Goal: Task Accomplishment & Management: Manage account settings

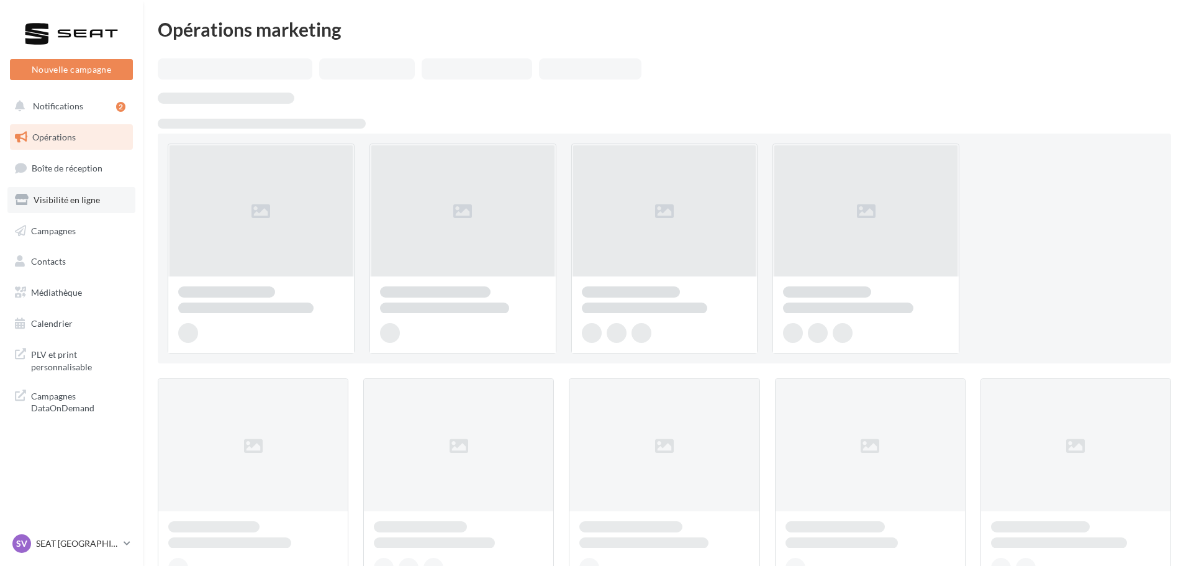
click at [93, 192] on link "Visibilité en ligne" at bounding box center [71, 200] width 128 height 26
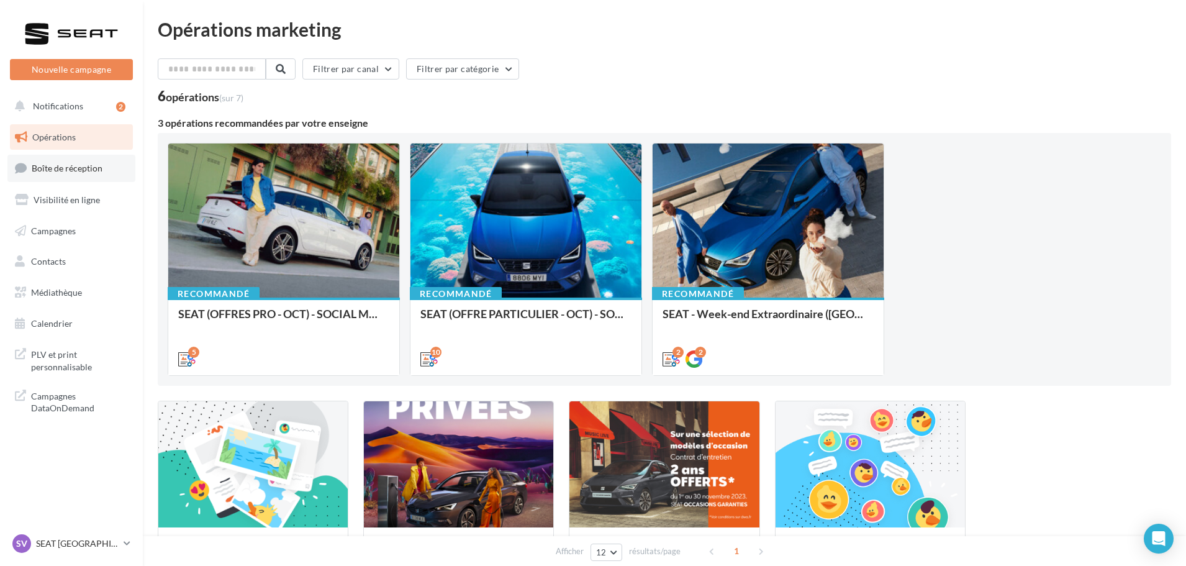
click at [109, 171] on link "Boîte de réception" at bounding box center [71, 168] width 128 height 27
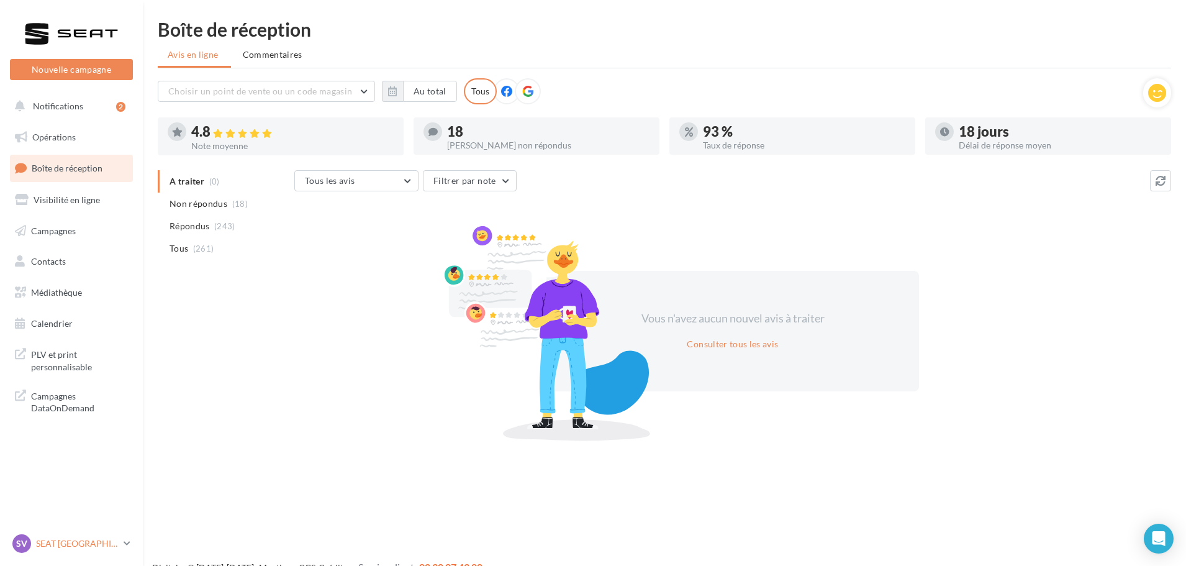
click at [90, 536] on div "SV SEAT [GEOGRAPHIC_DATA] SEAT-[GEOGRAPHIC_DATA]" at bounding box center [65, 543] width 106 height 19
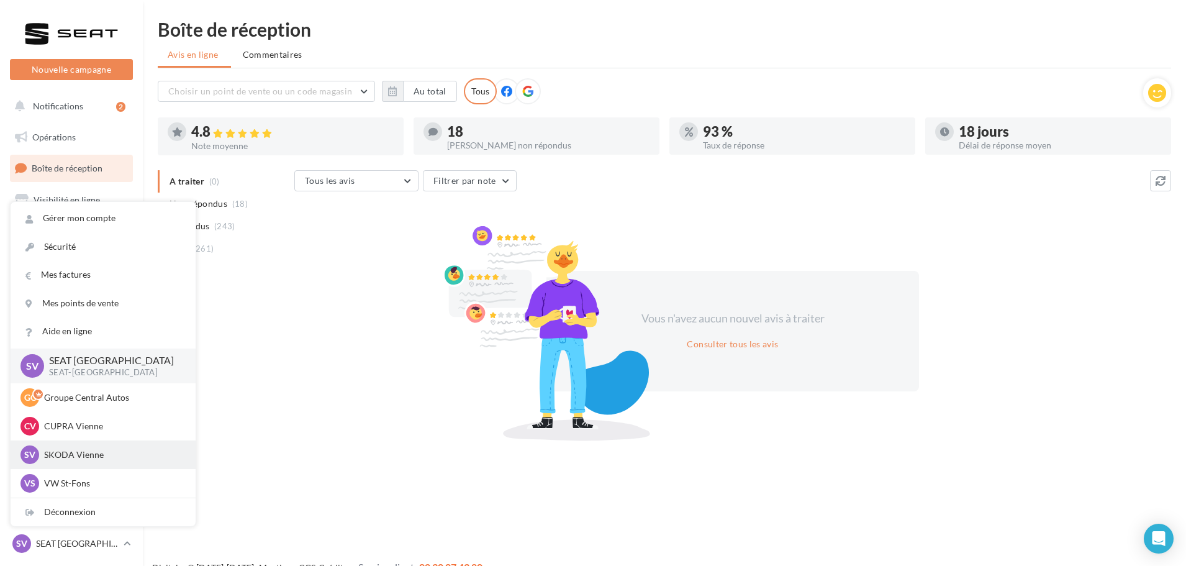
scroll to position [62, 0]
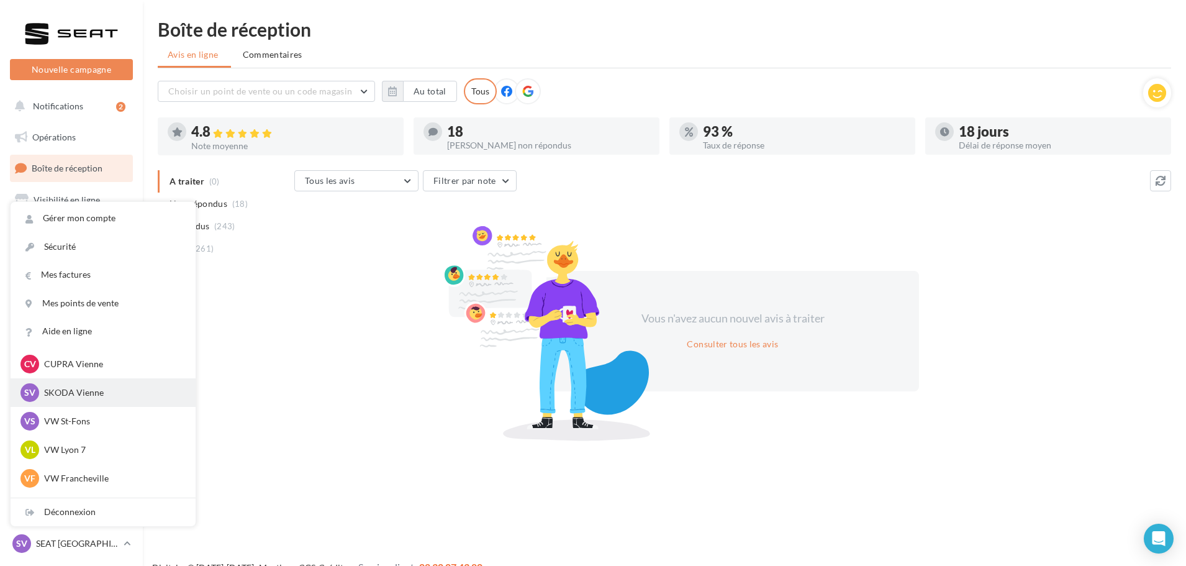
click at [109, 399] on div "SV SKODA Vienne sk-vien-gru" at bounding box center [102, 392] width 165 height 19
